Goal: Task Accomplishment & Management: Use online tool/utility

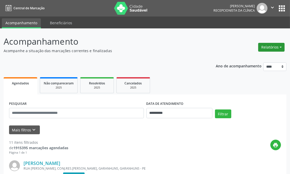
click at [269, 50] on button "Relatórios" at bounding box center [271, 47] width 26 height 9
click at [269, 57] on link "Agendamentos" at bounding box center [257, 58] width 56 height 7
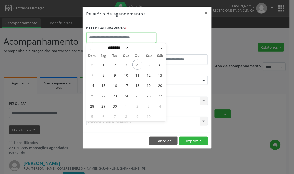
click at [131, 38] on input "text" at bounding box center [121, 38] width 70 height 10
click at [161, 47] on span at bounding box center [161, 47] width 9 height 9
select select "**"
click at [126, 76] on span "5" at bounding box center [126, 75] width 10 height 10
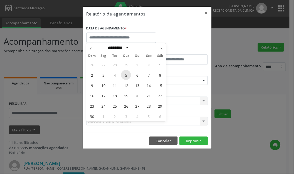
type input "**********"
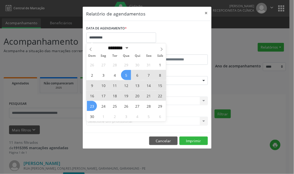
click at [91, 107] on span "23" at bounding box center [92, 106] width 10 height 10
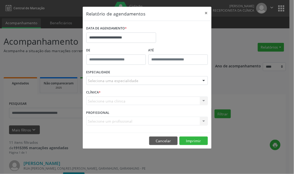
click at [164, 81] on div "Seleciona uma especialidade" at bounding box center [146, 80] width 121 height 9
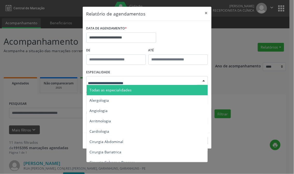
click at [147, 88] on span "Todas as especialidades" at bounding box center [148, 90] width 122 height 10
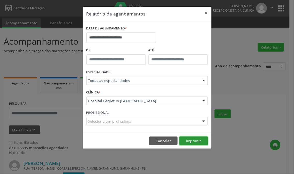
click at [195, 138] on button "Imprimir" at bounding box center [193, 141] width 28 height 9
click at [204, 14] on button "×" at bounding box center [206, 13] width 10 height 13
